Goal: Find specific page/section: Find specific page/section

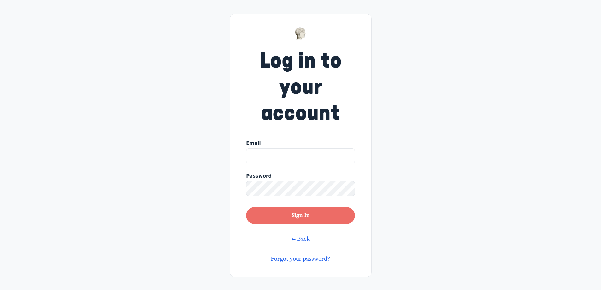
type input "hayley.harlow@gmail.com"
click at [311, 217] on button "Sign In" at bounding box center [300, 215] width 108 height 17
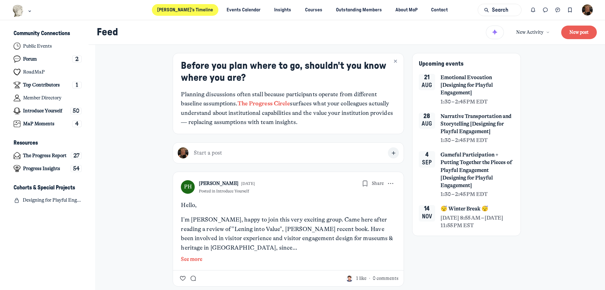
scroll to position [2012, 1240]
click at [237, 10] on link "Events Calendar" at bounding box center [243, 10] width 45 height 12
